Goal: Entertainment & Leisure: Consume media (video, audio)

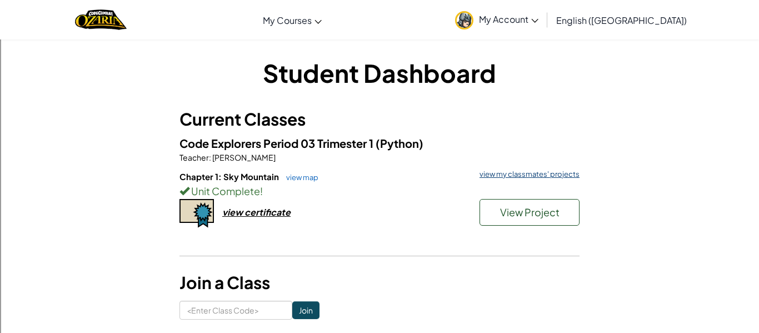
click at [549, 172] on link "view my classmates' projects" at bounding box center [527, 174] width 106 height 7
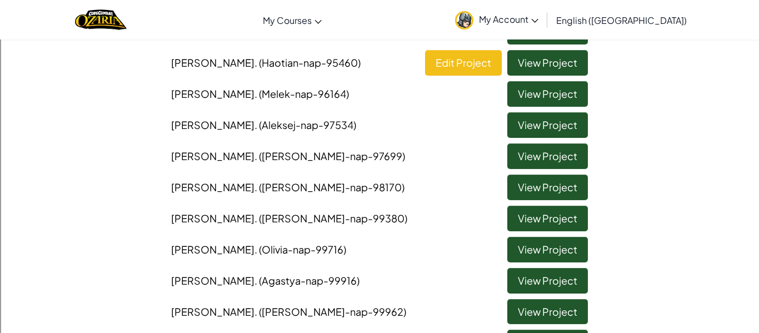
scroll to position [605, 0]
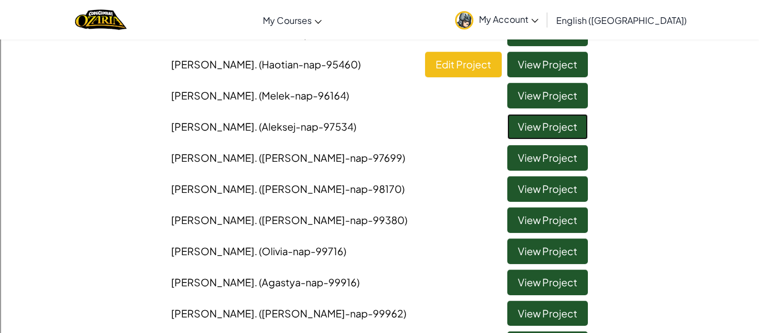
click at [560, 119] on link "View Project" at bounding box center [547, 127] width 81 height 26
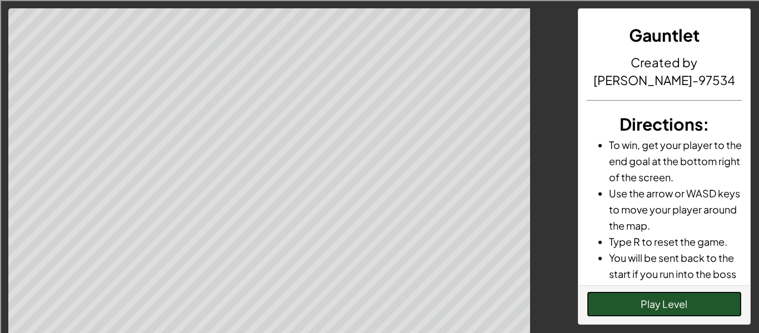
click at [717, 299] on button "Play Level" at bounding box center [665, 304] width 156 height 26
